Goal: Task Accomplishment & Management: Manage account settings

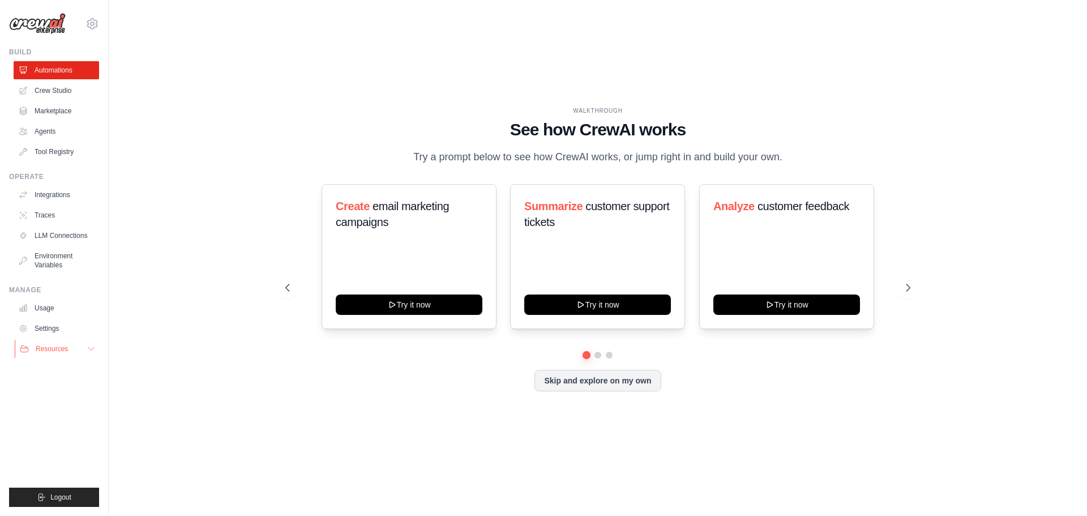
click at [72, 349] on button "Resources" at bounding box center [57, 349] width 85 height 18
drag, startPoint x: 70, startPoint y: 351, endPoint x: 120, endPoint y: 335, distance: 52.3
click at [120, 335] on div "erick.saito@sallve.com Settings Build Automations Crew Studio Resources" at bounding box center [543, 258] width 1087 height 516
click at [62, 305] on link "Usage" at bounding box center [57, 308] width 85 height 18
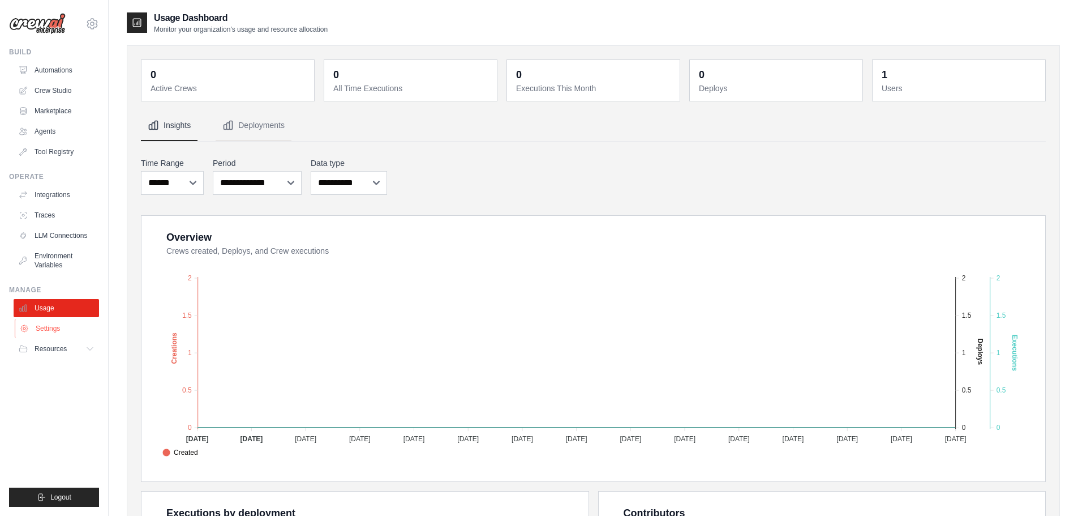
click at [70, 327] on link "Settings" at bounding box center [57, 328] width 85 height 18
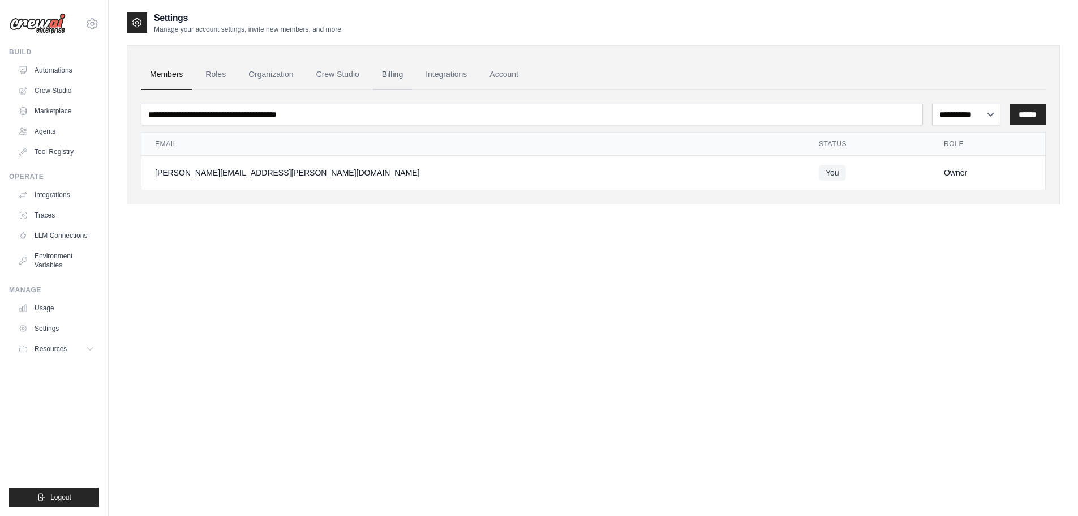
click at [405, 70] on link "Billing" at bounding box center [392, 74] width 39 height 31
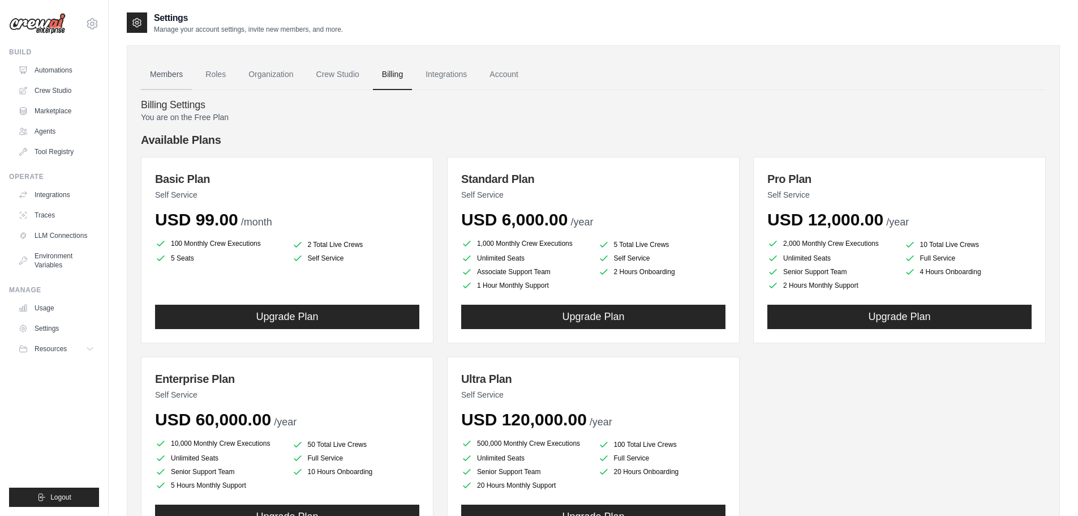
click at [149, 70] on link "Members" at bounding box center [166, 74] width 51 height 31
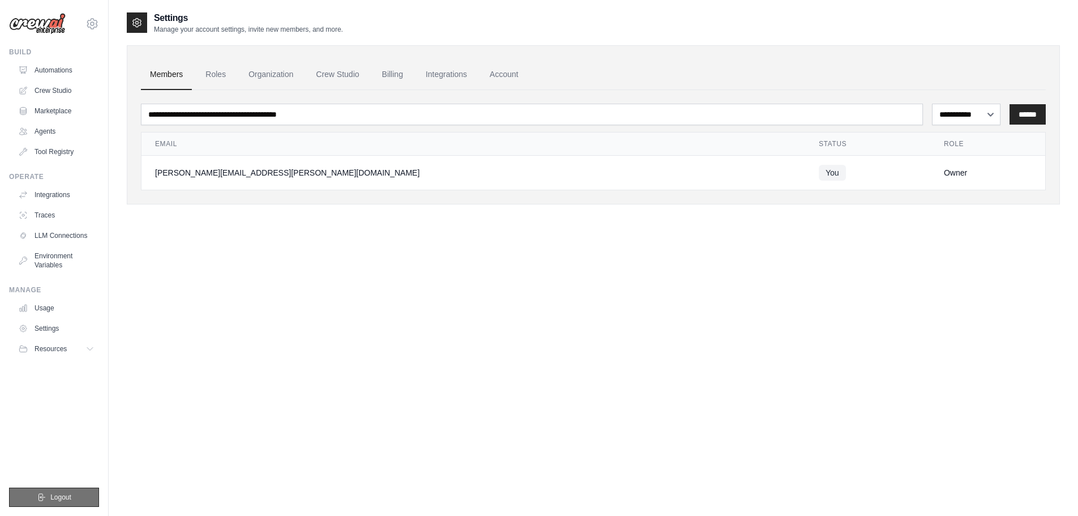
drag, startPoint x: 55, startPoint y: 477, endPoint x: 60, endPoint y: 488, distance: 11.9
click at [55, 479] on ul "Build Automations Crew Studio Marketplace Agents" at bounding box center [54, 277] width 90 height 459
click at [61, 488] on button "Logout" at bounding box center [54, 496] width 90 height 19
drag, startPoint x: 185, startPoint y: 479, endPoint x: 197, endPoint y: 477, distance: 12.1
drag, startPoint x: 197, startPoint y: 477, endPoint x: 166, endPoint y: 434, distance: 52.3
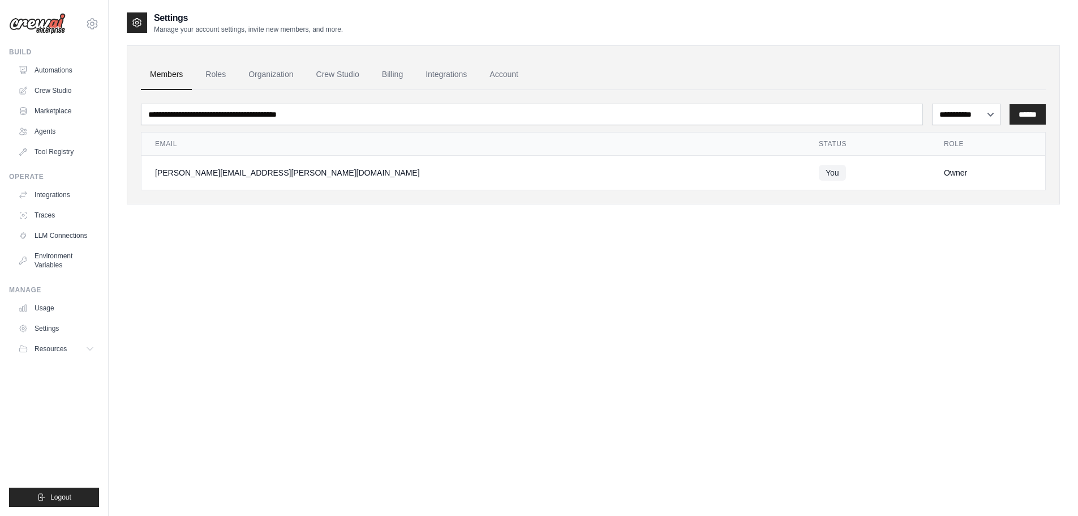
click at [175, 413] on div "**********" at bounding box center [593, 269] width 933 height 516
click at [82, 495] on button "Logout" at bounding box center [54, 496] width 90 height 19
